Goal: Transaction & Acquisition: Purchase product/service

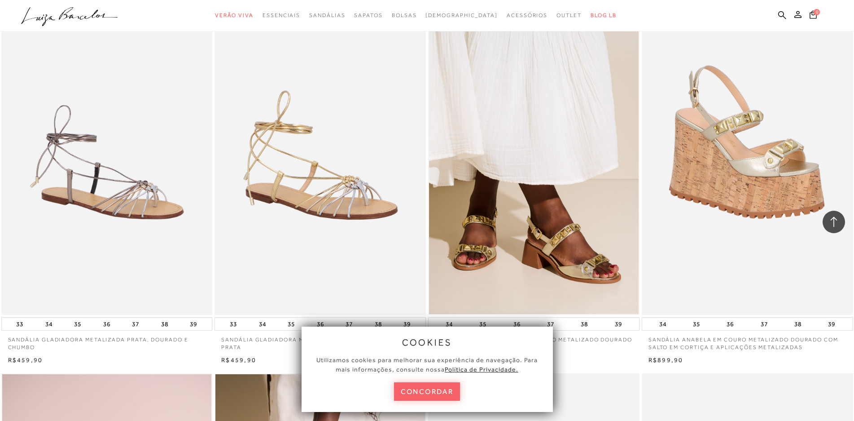
scroll to position [539, 0]
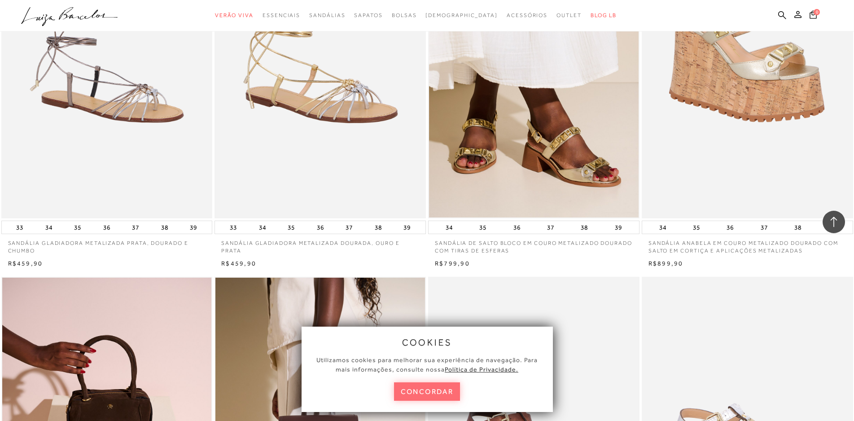
click at [443, 387] on button "concordar" at bounding box center [427, 391] width 66 height 18
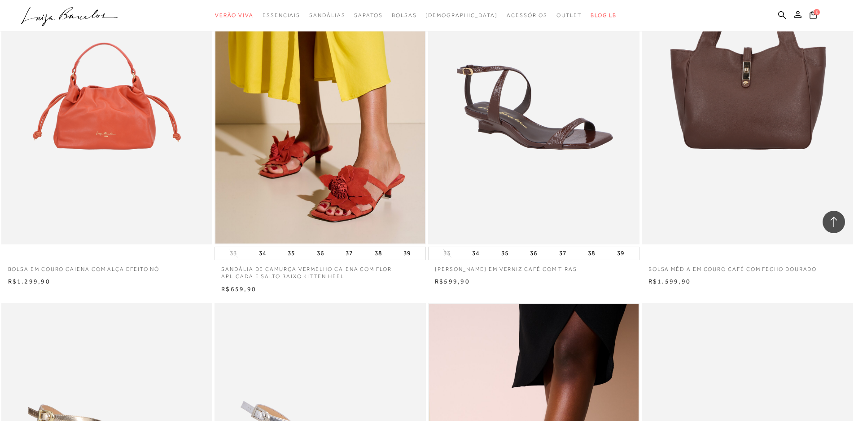
scroll to position [1437, 0]
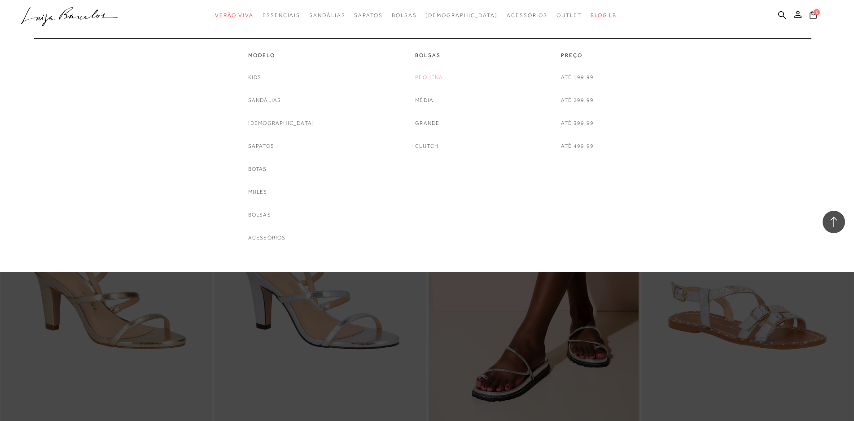
click at [431, 77] on link "Pequena" at bounding box center [429, 77] width 28 height 9
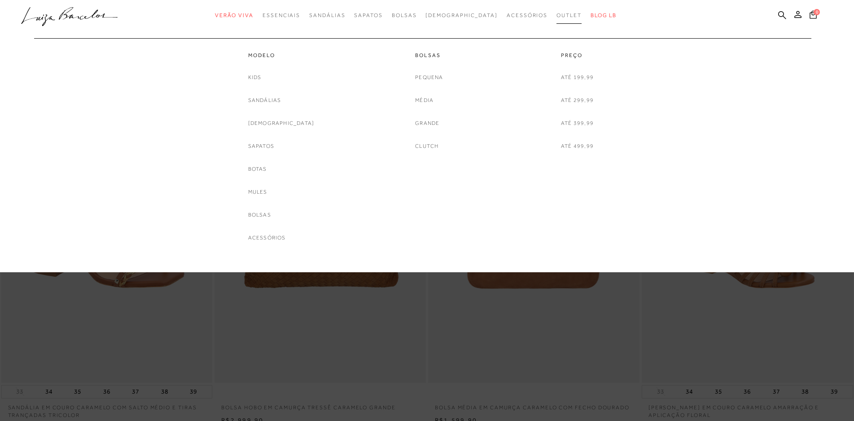
click at [557, 18] on span "Outlet" at bounding box center [569, 15] width 25 height 6
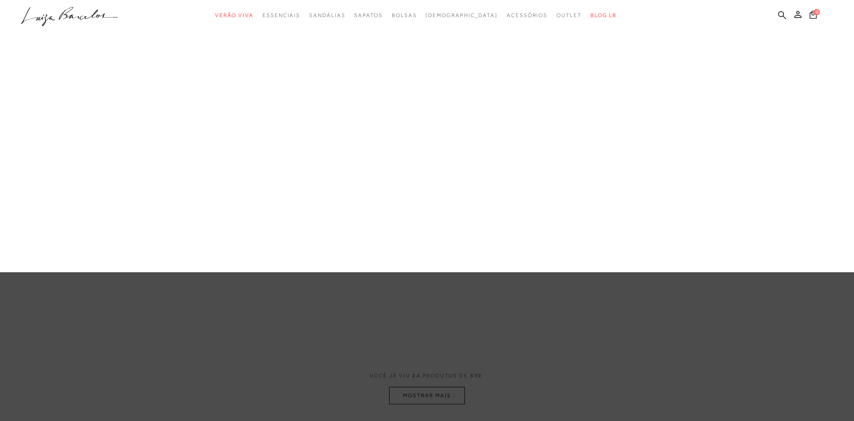
click at [0, 0] on link "Pequena" at bounding box center [0, 0] width 0 height 0
click at [435, 75] on div at bounding box center [427, 136] width 854 height 272
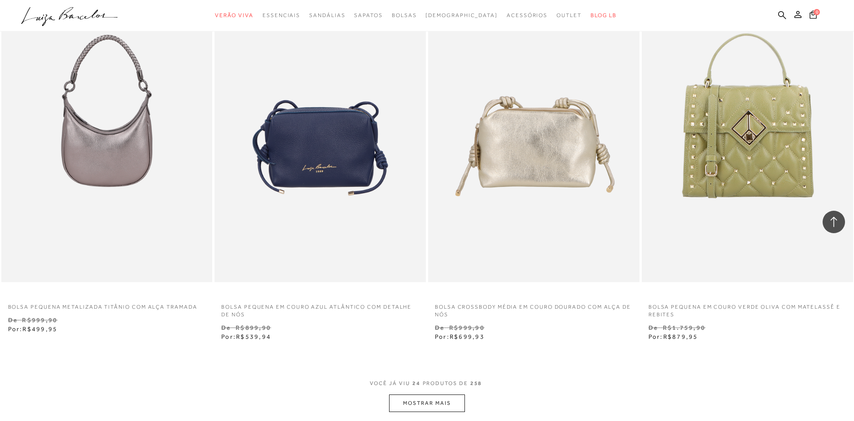
scroll to position [2065, 0]
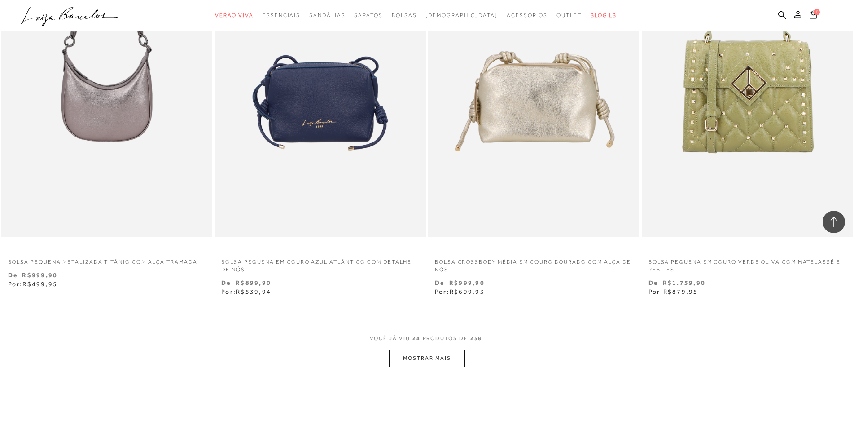
click at [430, 352] on button "MOSTRAR MAIS" at bounding box center [426, 358] width 75 height 18
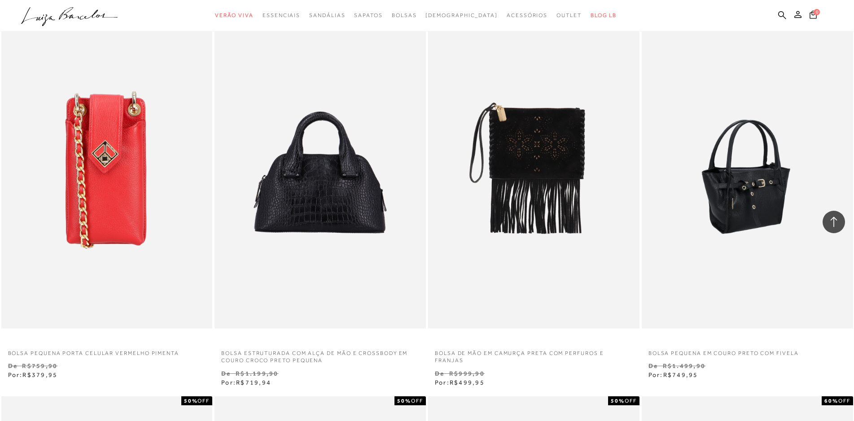
scroll to position [2456, 0]
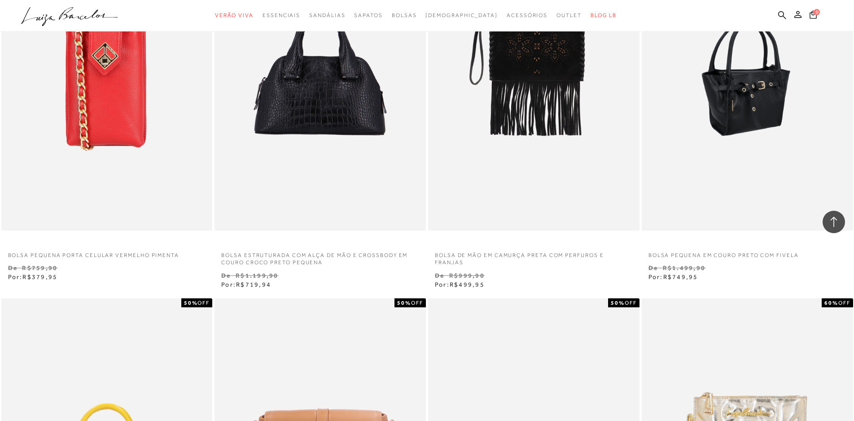
click at [744, 197] on img at bounding box center [748, 72] width 211 height 316
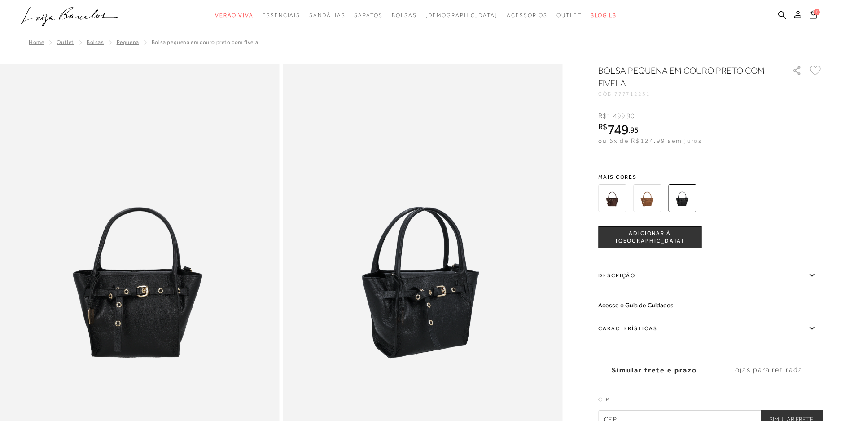
click at [622, 274] on label "Descrição" at bounding box center [711, 275] width 224 height 26
click at [0, 0] on input "Descrição" at bounding box center [0, 0] width 0 height 0
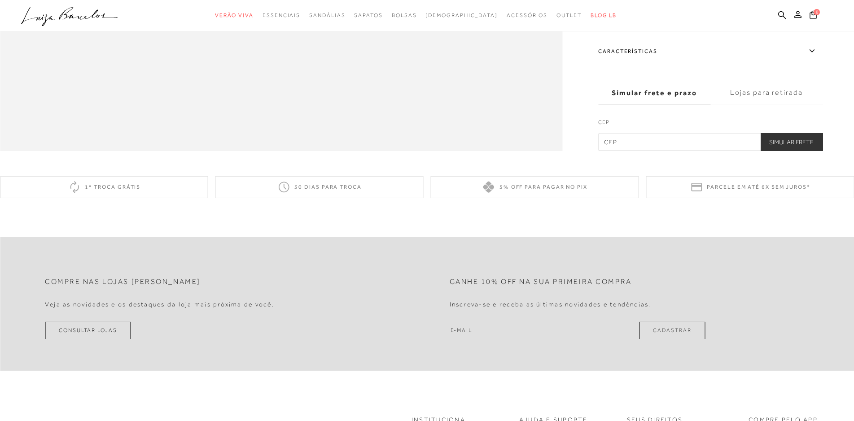
scroll to position [1571, 0]
